Goal: Information Seeking & Learning: Learn about a topic

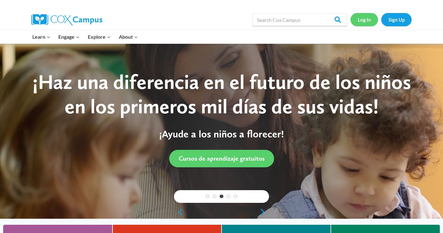
click at [370, 17] on link "Log In" at bounding box center [364, 19] width 28 height 13
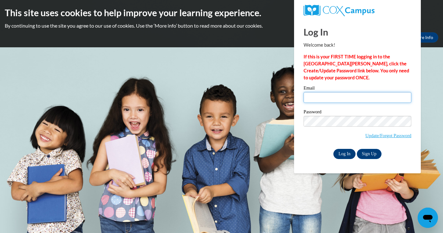
type input "rsummers1@daltonstate.edu"
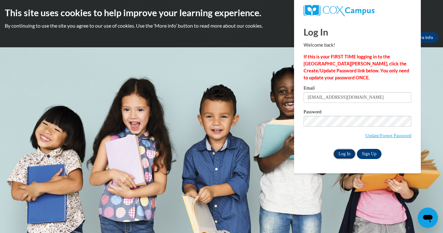
click at [351, 153] on input "Log In" at bounding box center [344, 154] width 22 height 10
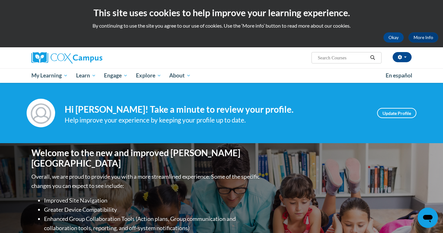
click at [325, 61] on input "Search..." at bounding box center [342, 58] width 51 height 8
type input "writing"
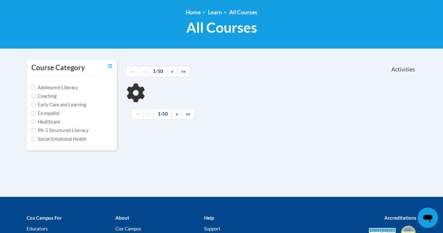
scroll to position [84, 0]
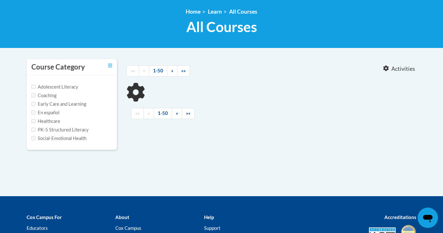
type input "writing"
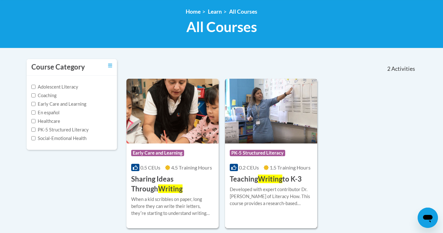
click at [276, 142] on img at bounding box center [271, 111] width 92 height 65
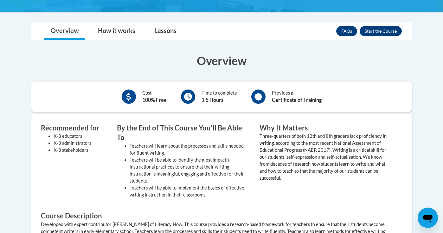
scroll to position [160, 0]
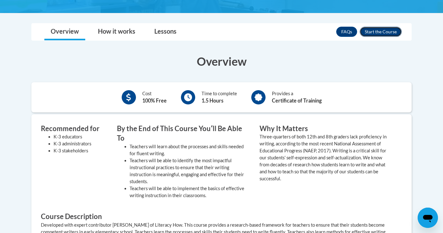
click at [389, 31] on button "Enroll" at bounding box center [381, 32] width 42 height 10
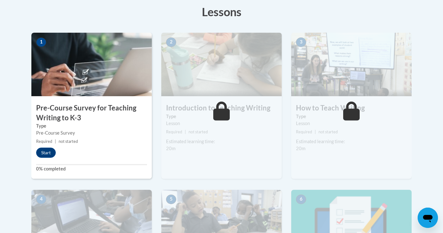
scroll to position [185, 0]
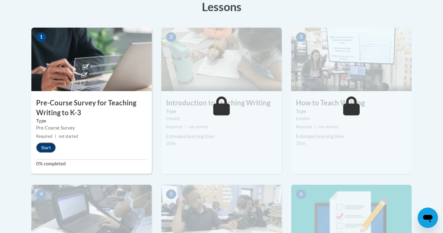
click at [51, 148] on button "Start" at bounding box center [46, 147] width 20 height 10
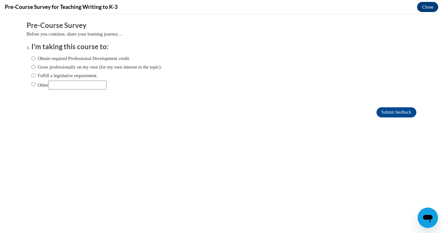
scroll to position [0, 0]
click at [108, 60] on label "Obtain required Professional Development credit." at bounding box center [80, 58] width 99 height 7
click at [35, 60] on input "Obtain required Professional Development credit." at bounding box center [33, 58] width 4 height 7
radio input "true"
click at [390, 107] on input "Submit feedback" at bounding box center [396, 112] width 40 height 10
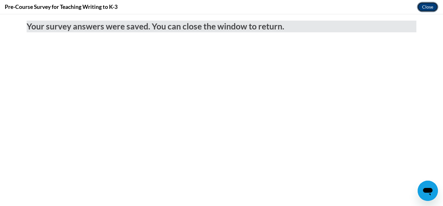
click at [424, 8] on button "Close" at bounding box center [427, 7] width 21 height 10
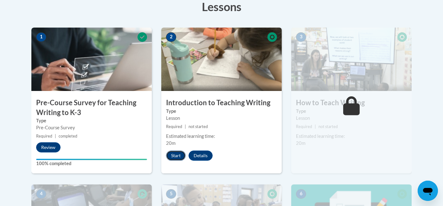
click at [175, 155] on button "Start" at bounding box center [176, 156] width 20 height 10
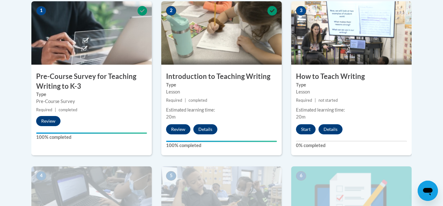
scroll to position [230, 0]
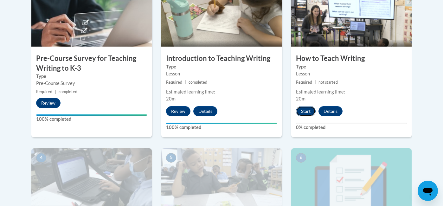
click at [304, 113] on button "Start" at bounding box center [306, 111] width 20 height 10
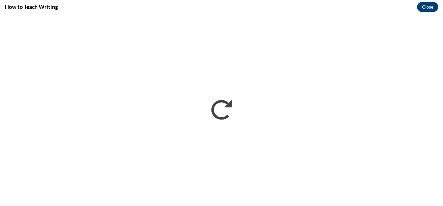
scroll to position [0, 0]
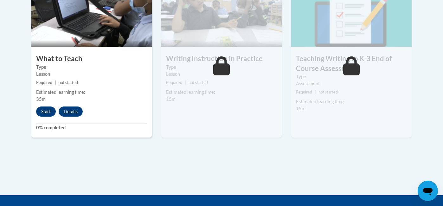
scroll to position [404, 0]
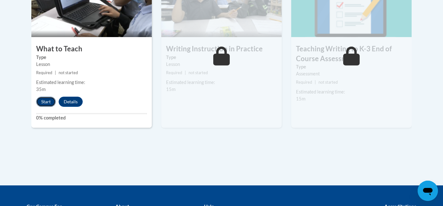
click at [48, 101] on button "Start" at bounding box center [46, 102] width 20 height 10
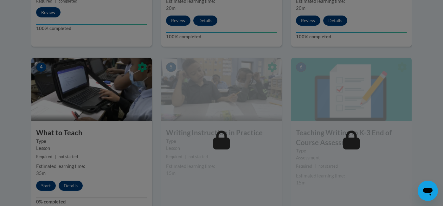
scroll to position [320, 0]
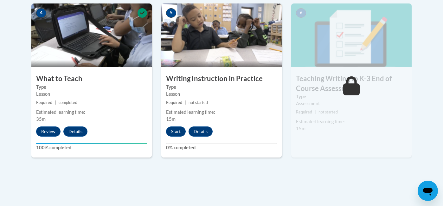
scroll to position [430, 0]
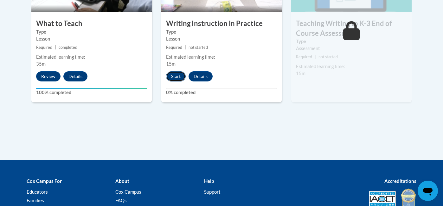
click at [179, 78] on button "Start" at bounding box center [176, 76] width 20 height 10
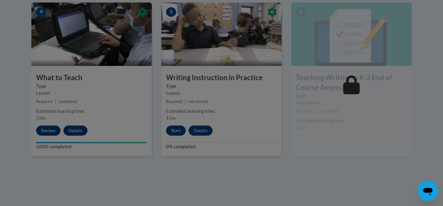
scroll to position [376, 0]
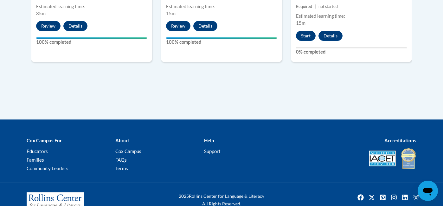
scroll to position [498, 0]
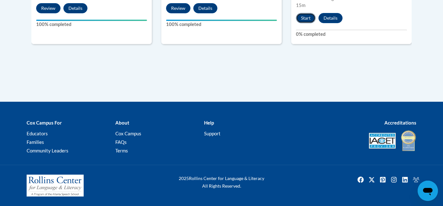
click at [309, 19] on button "Start" at bounding box center [306, 18] width 20 height 10
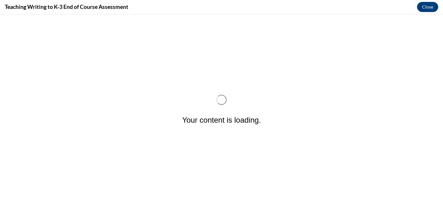
scroll to position [0, 0]
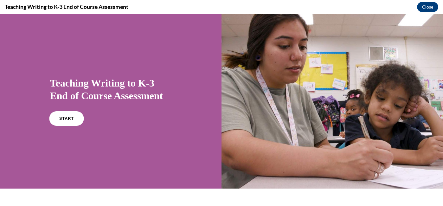
click at [78, 121] on link "START" at bounding box center [66, 118] width 35 height 15
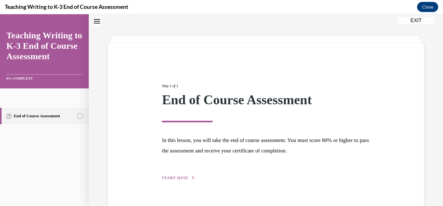
scroll to position [33, 0]
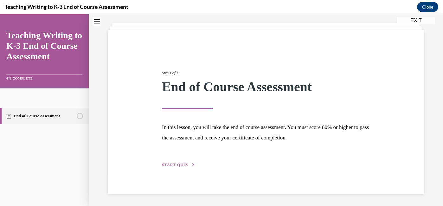
click at [177, 172] on div "Step 1 of 1 End of Course Assessment In this lesson, you will take the end of c…" at bounding box center [266, 112] width 316 height 164
click at [178, 166] on span "START QUIZ" at bounding box center [175, 165] width 26 height 4
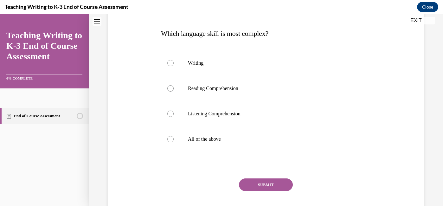
scroll to position [95, 0]
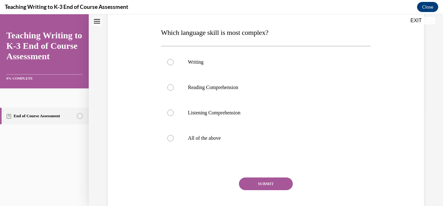
click at [256, 36] on span "Which language skill is most complex?" at bounding box center [214, 33] width 107 height 8
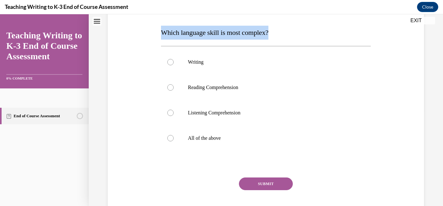
copy span "Which language skill is most complex?"
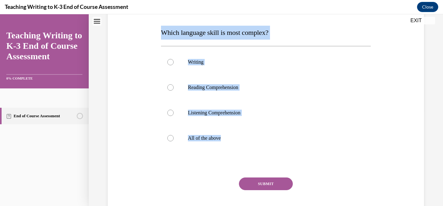
drag, startPoint x: 157, startPoint y: 36, endPoint x: 246, endPoint y: 157, distance: 150.0
click at [246, 157] on div "Question 01/10 Which language skill is most complex? Writing Reading Comprehens…" at bounding box center [265, 101] width 319 height 255
copy div "Which language skill is most complex? Writing Reading Comprehension Listening C…"
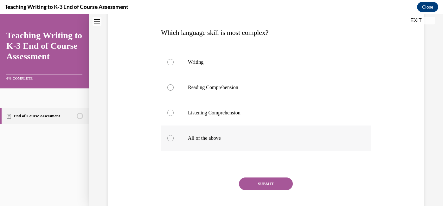
click at [235, 131] on label "All of the above" at bounding box center [266, 137] width 210 height 25
click at [174, 135] on input "All of the above" at bounding box center [170, 138] width 6 height 6
radio input "true"
click at [251, 185] on button "SUBMIT" at bounding box center [266, 183] width 54 height 13
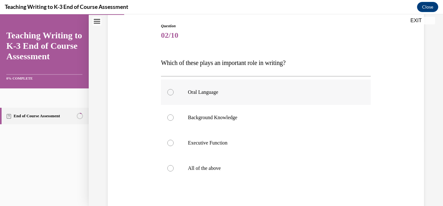
scroll to position [66, 0]
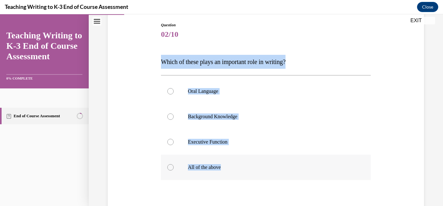
drag, startPoint x: 163, startPoint y: 61, endPoint x: 225, endPoint y: 165, distance: 121.3
click at [225, 165] on div "Question 02/10 Which of these plays an important role in writing? Oral Language…" at bounding box center [266, 140] width 210 height 236
copy div "Which of these plays an important role in writing? Oral Language Background Kno…"
click at [218, 165] on p "All of the above" at bounding box center [271, 167] width 167 height 6
click at [174, 165] on input "All of the above" at bounding box center [170, 167] width 6 height 6
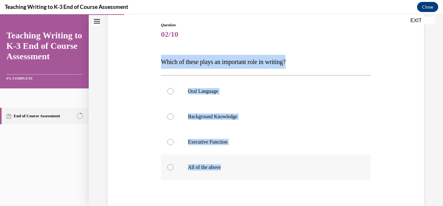
radio input "true"
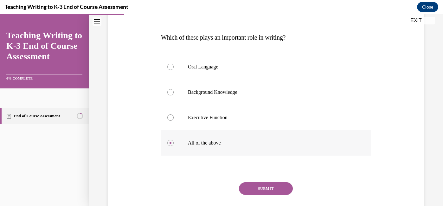
scroll to position [100, 0]
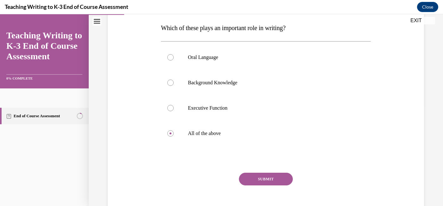
click at [254, 175] on button "SUBMIT" at bounding box center [266, 179] width 54 height 13
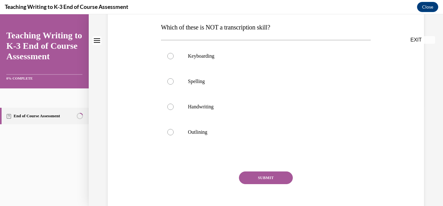
scroll to position [0, 0]
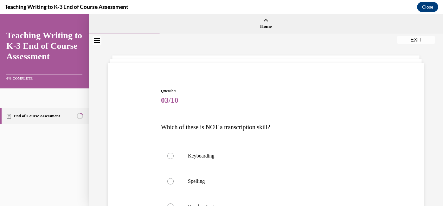
click at [232, 127] on span "Which of these is NOT a transcription skill?" at bounding box center [215, 127] width 109 height 7
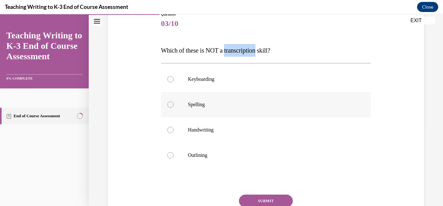
scroll to position [76, 0]
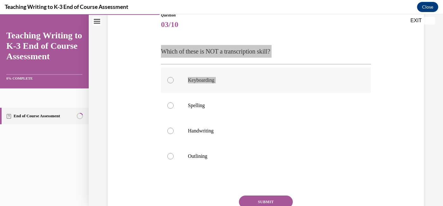
drag, startPoint x: 161, startPoint y: 50, endPoint x: 184, endPoint y: 91, distance: 46.9
click at [184, 91] on div "Question 03/10 Which of these is NOT a transcription skill? Keyboarding Spellin…" at bounding box center [266, 129] width 210 height 235
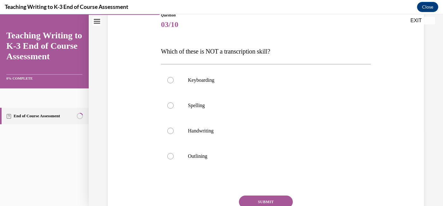
click at [215, 39] on div "Question 03/10 Which of these is NOT a transcription skill? Keyboarding Spellin…" at bounding box center [266, 129] width 210 height 235
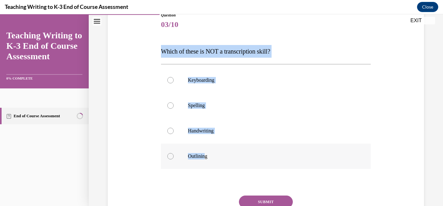
drag, startPoint x: 162, startPoint y: 51, endPoint x: 206, endPoint y: 159, distance: 117.0
click at [206, 159] on div "Question 03/10 Which of these is NOT a transcription skill? Keyboarding Spellin…" at bounding box center [266, 129] width 210 height 235
copy div "Which of these is NOT a transcription skill? Keyboarding Spelling Handwriting O…"
click at [172, 153] on label "Outlining" at bounding box center [266, 156] width 210 height 25
click at [172, 153] on input "Outlining" at bounding box center [170, 156] width 6 height 6
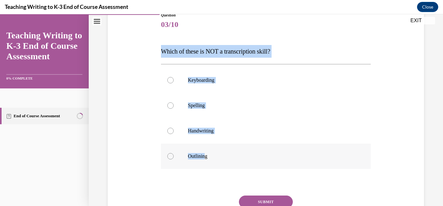
radio input "true"
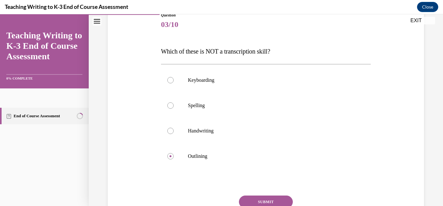
click at [254, 201] on button "SUBMIT" at bounding box center [266, 202] width 54 height 13
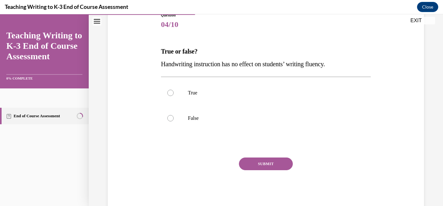
scroll to position [70, 0]
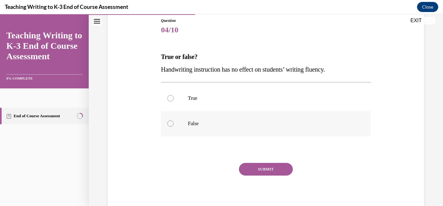
click at [174, 121] on label "False" at bounding box center [266, 123] width 210 height 25
click at [174, 121] on input "False" at bounding box center [170, 123] width 6 height 6
radio input "true"
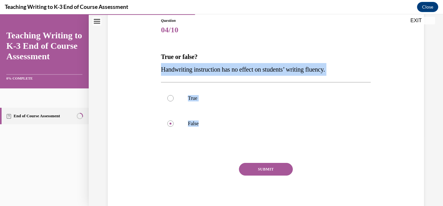
drag, startPoint x: 163, startPoint y: 68, endPoint x: 212, endPoint y: 136, distance: 83.7
click at [212, 136] on div "Question 04/10 True or false? Handwriting instruction has no effect on students…" at bounding box center [266, 116] width 210 height 197
copy div "Handwriting instruction has no effect on students’ writing fluency. True False"
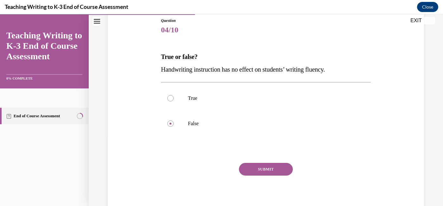
click at [214, 168] on div "SUBMIT" at bounding box center [266, 179] width 210 height 32
click at [252, 171] on button "SUBMIT" at bounding box center [266, 169] width 54 height 13
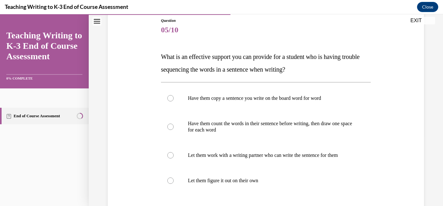
click at [160, 57] on div "Question 05/10 What is an effective support you can provide for a student who i…" at bounding box center [265, 140] width 213 height 264
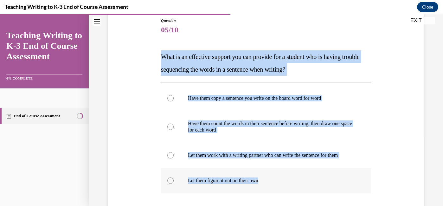
drag, startPoint x: 162, startPoint y: 56, endPoint x: 265, endPoint y: 181, distance: 161.9
click at [265, 181] on div "Question 05/10 What is an effective support you can provide for a student who i…" at bounding box center [266, 145] width 210 height 254
copy div "What is an effective support you can provide for a student who is having troubl…"
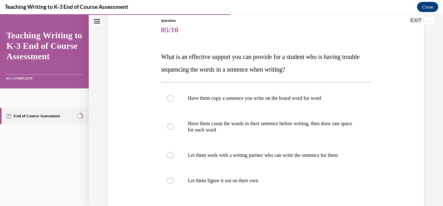
click at [123, 104] on div "Question 05/10 What is an effective support you can provide for a student who i…" at bounding box center [265, 135] width 319 height 273
click at [232, 134] on label "Have them count the words in their sentence before writing, then draw one space…" at bounding box center [266, 127] width 210 height 32
click at [174, 130] on input "Have them count the words in their sentence before writing, then draw one space…" at bounding box center [170, 127] width 6 height 6
radio input "true"
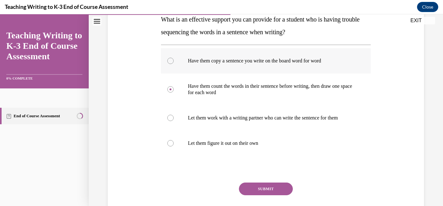
scroll to position [149, 0]
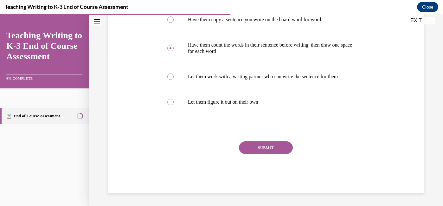
click at [264, 145] on button "SUBMIT" at bounding box center [266, 147] width 54 height 13
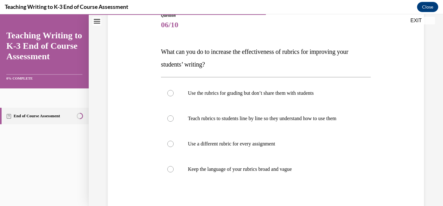
scroll to position [76, 0]
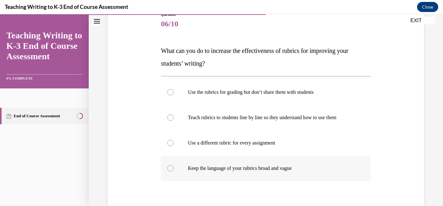
drag, startPoint x: 163, startPoint y: 49, endPoint x: 304, endPoint y: 174, distance: 188.6
click at [304, 174] on div "Question 06/10 What can you do to increase the effectiveness of rubrics for imp…" at bounding box center [266, 136] width 210 height 248
copy div "What can you do to increase the effectiveness of rubrics for improving your stu…"
click at [133, 104] on div "Question 06/10 What can you do to increase the effectiveness of rubrics for imp…" at bounding box center [265, 126] width 319 height 267
click at [214, 117] on p "Teach rubrics to students line by line so they understand how to use them" at bounding box center [271, 117] width 167 height 6
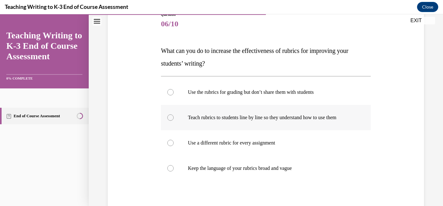
click at [174, 117] on input "Teach rubrics to students line by line so they understand how to use them" at bounding box center [170, 117] width 6 height 6
radio input "true"
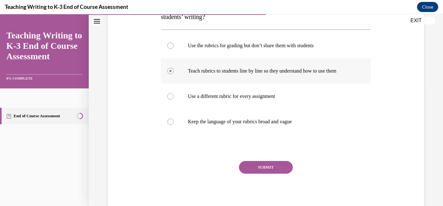
scroll to position [143, 0]
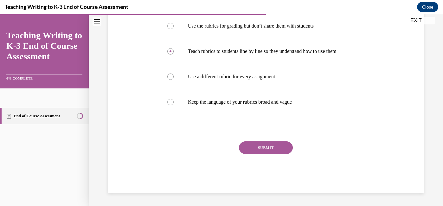
click at [255, 145] on button "SUBMIT" at bounding box center [266, 147] width 54 height 13
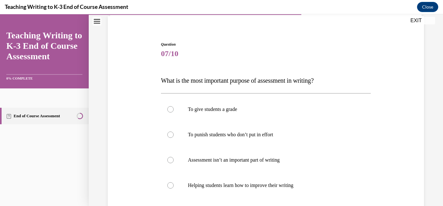
scroll to position [61, 0]
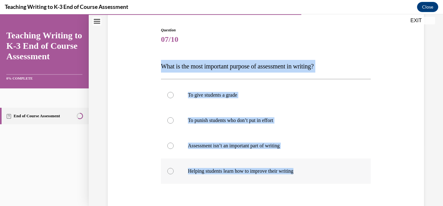
drag, startPoint x: 161, startPoint y: 65, endPoint x: 310, endPoint y: 173, distance: 183.8
click at [310, 173] on div "Question 07/10 What is the most important purpose of assessment in writing? To …" at bounding box center [266, 144] width 210 height 235
copy div "What is the most important purpose of assessment in writing? To give students a…"
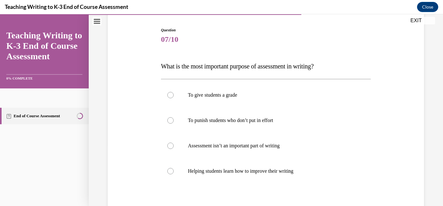
click at [128, 150] on div "Question 07/10 What is the most important purpose of assessment in writing? To …" at bounding box center [265, 135] width 319 height 254
click at [203, 176] on label "Helping students learn how to improve their writing" at bounding box center [266, 170] width 210 height 25
click at [174, 174] on input "Helping students learn how to improve their writing" at bounding box center [170, 171] width 6 height 6
radio input "true"
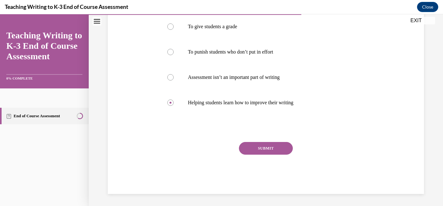
scroll to position [130, 0]
click at [251, 149] on button "SUBMIT" at bounding box center [266, 147] width 54 height 13
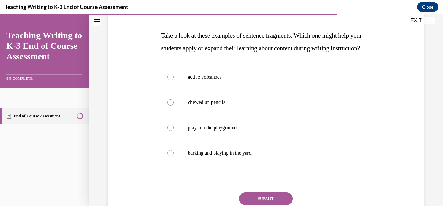
scroll to position [98, 0]
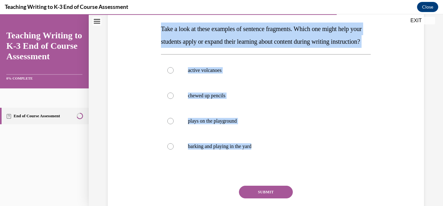
drag, startPoint x: 162, startPoint y: 27, endPoint x: 275, endPoint y: 177, distance: 188.1
click at [275, 177] on div "Question 08/10 Take a look at these examples of sentence fragments. Which one m…" at bounding box center [266, 114] width 210 height 248
copy div "Take a look at these examples of sentence fragments. Which one might help your …"
click at [148, 108] on div "Question 08/10 Take a look at these examples of sentence fragments. Which one m…" at bounding box center [265, 104] width 319 height 267
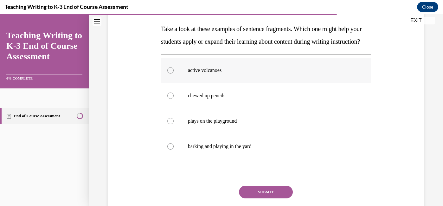
click at [257, 71] on label "active volcanoes" at bounding box center [266, 70] width 210 height 25
click at [174, 71] on input "active volcanoes" at bounding box center [170, 70] width 6 height 6
radio input "true"
click at [249, 198] on div "Question 08/10 Take a look at these examples of sentence fragments. Which one m…" at bounding box center [266, 114] width 210 height 248
click at [248, 198] on button "SUBMIT" at bounding box center [266, 192] width 54 height 13
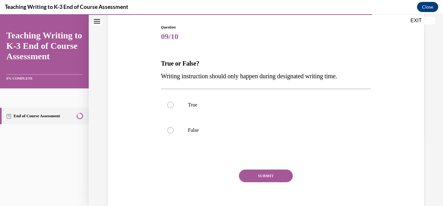
scroll to position [79, 0]
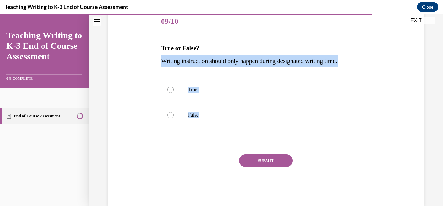
drag, startPoint x: 162, startPoint y: 60, endPoint x: 218, endPoint y: 128, distance: 88.3
click at [218, 128] on div "Question 09/10 True or False? Writing instruction should only happen during des…" at bounding box center [266, 107] width 210 height 197
copy div "Writing instruction should only happen during designated writing time. True Fal…"
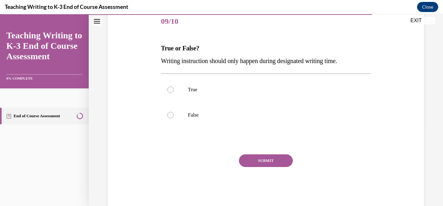
click at [238, 41] on div "Question 09/10 True or False? Writing instruction should only happen during des…" at bounding box center [266, 107] width 210 height 197
click at [198, 117] on p "False" at bounding box center [271, 115] width 167 height 6
click at [174, 117] on input "False" at bounding box center [170, 115] width 6 height 6
radio input "true"
click at [253, 160] on button "SUBMIT" at bounding box center [266, 160] width 54 height 13
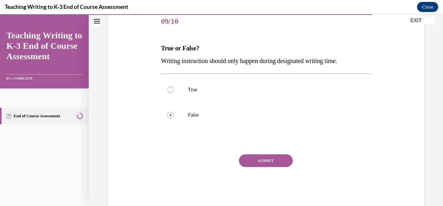
scroll to position [71, 0]
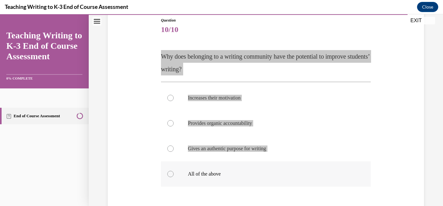
drag, startPoint x: 162, startPoint y: 54, endPoint x: 249, endPoint y: 165, distance: 141.1
click at [249, 165] on div "Question 10/10 Why does belonging to a writing community have the potential to …" at bounding box center [266, 141] width 210 height 248
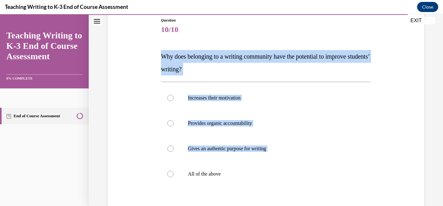
click at [164, 49] on div "Question 10/10 Why does belonging to a writing community have the potential to …" at bounding box center [266, 141] width 210 height 248
drag, startPoint x: 162, startPoint y: 55, endPoint x: 241, endPoint y: 177, distance: 145.8
click at [241, 177] on div "Question 10/10 Why does belonging to a writing community have the potential to …" at bounding box center [266, 141] width 210 height 248
click at [132, 130] on div "Question 10/10 Why does belonging to a writing community have the potential to …" at bounding box center [265, 131] width 319 height 267
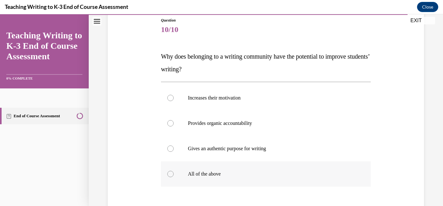
click at [207, 182] on label "All of the above" at bounding box center [266, 173] width 210 height 25
click at [174, 177] on input "All of the above" at bounding box center [170, 174] width 6 height 6
radio input "true"
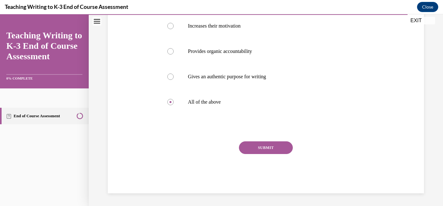
click at [253, 149] on button "SUBMIT" at bounding box center [266, 147] width 54 height 13
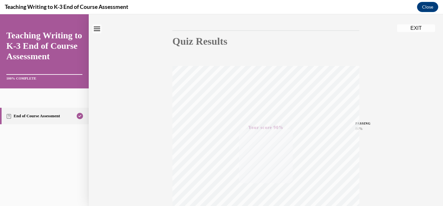
scroll to position [0, 0]
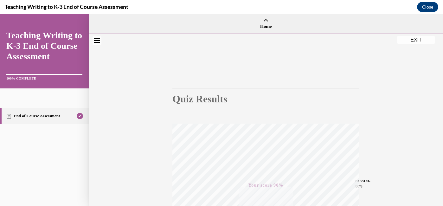
click at [413, 38] on button "EXIT" at bounding box center [416, 40] width 38 height 8
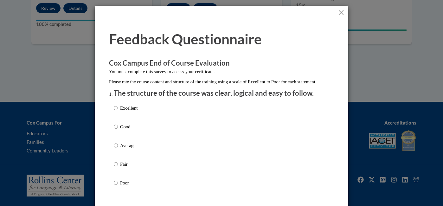
click at [206, 115] on div "Excellent Good Average Fair Poor" at bounding box center [221, 152] width 215 height 103
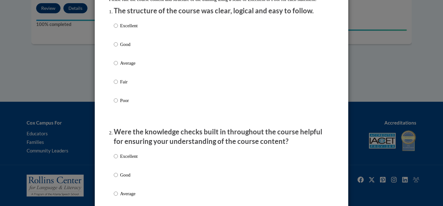
scroll to position [112, 0]
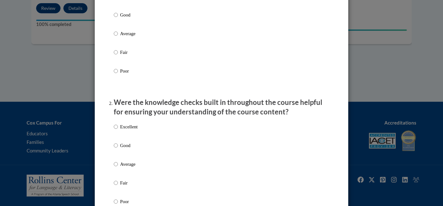
radio input "true"
click at [116, 130] on input "Excellent" at bounding box center [116, 126] width 4 height 7
radio input "true"
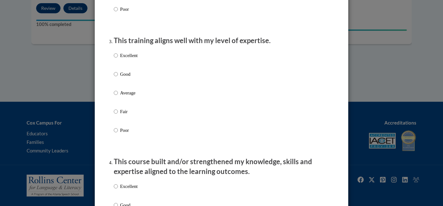
scroll to position [305, 0]
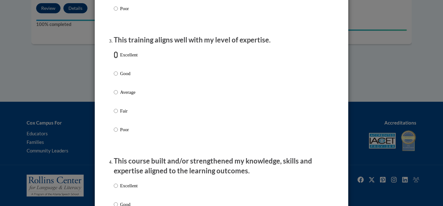
click at [117, 58] on input "Excellent" at bounding box center [116, 54] width 4 height 7
radio input "true"
click at [114, 189] on input "Excellent" at bounding box center [116, 185] width 4 height 7
radio input "true"
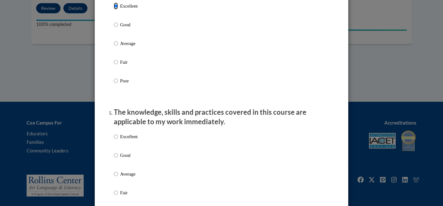
scroll to position [489, 0]
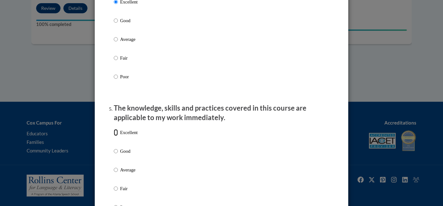
click at [116, 136] on input "Excellent" at bounding box center [116, 132] width 4 height 7
radio input "true"
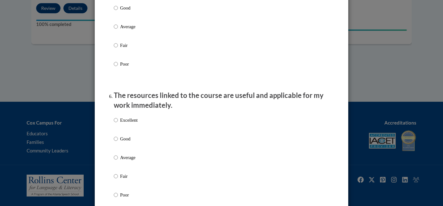
scroll to position [633, 0]
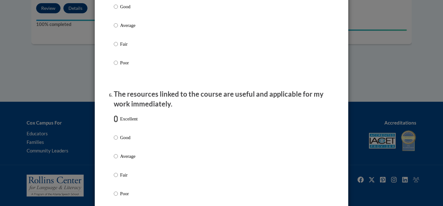
click at [116, 122] on input "Excellent" at bounding box center [116, 118] width 4 height 7
radio input "true"
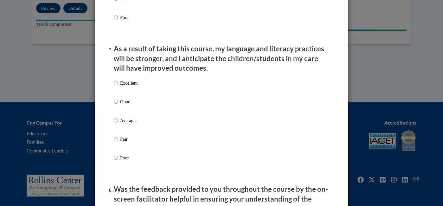
click at [119, 90] on label "Excellent" at bounding box center [126, 88] width 24 height 17
click at [118, 87] on input "Excellent" at bounding box center [116, 83] width 4 height 7
radio input "true"
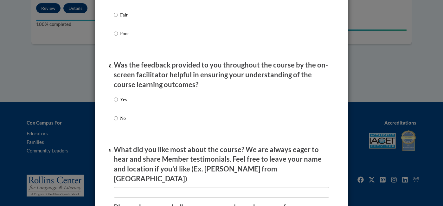
scroll to position [1004, 0]
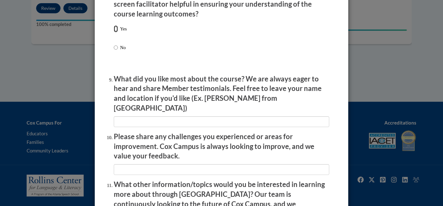
click at [115, 32] on input "Yes" at bounding box center [116, 28] width 4 height 7
radio input "true"
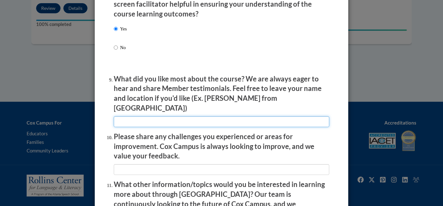
click at [132, 116] on input "textbox" at bounding box center [221, 121] width 215 height 11
type input "videos"
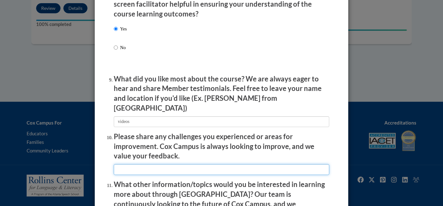
click at [123, 168] on input "textbox" at bounding box center [221, 169] width 215 height 11
type input "volume"
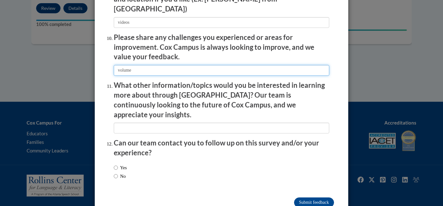
scroll to position [1112, 0]
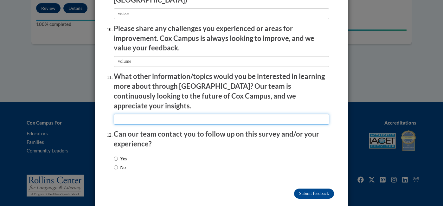
click at [211, 114] on input "textbox" at bounding box center [221, 119] width 215 height 11
type input "nothing"
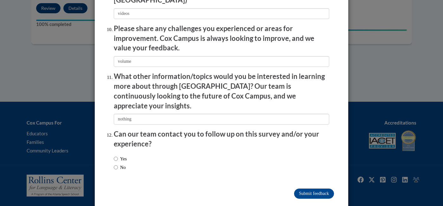
click at [126, 164] on label "No" at bounding box center [120, 167] width 12 height 7
click at [118, 164] on input "No" at bounding box center [116, 167] width 4 height 7
radio input "true"
click at [296, 189] on input "Submit feedback" at bounding box center [314, 194] width 40 height 10
